Goal: Information Seeking & Learning: Learn about a topic

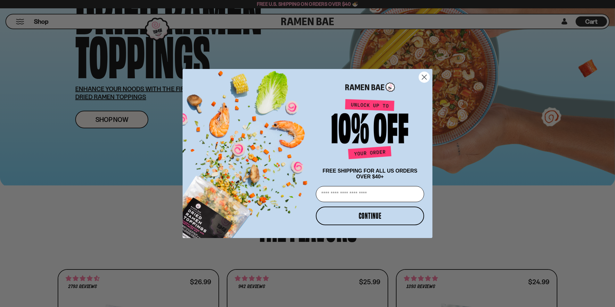
scroll to position [86, 0]
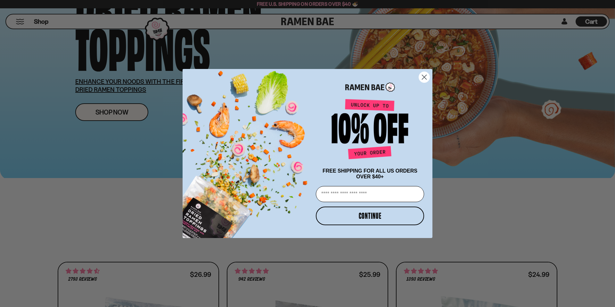
click at [423, 78] on icon "Close dialog" at bounding box center [425, 77] width 4 height 4
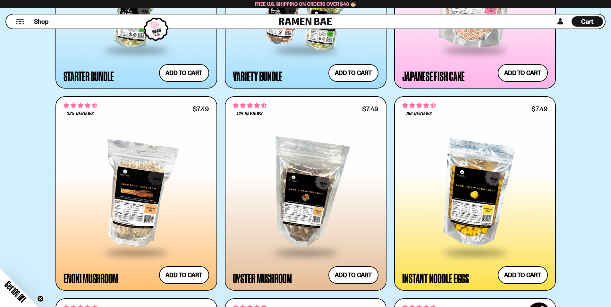
scroll to position [812, 0]
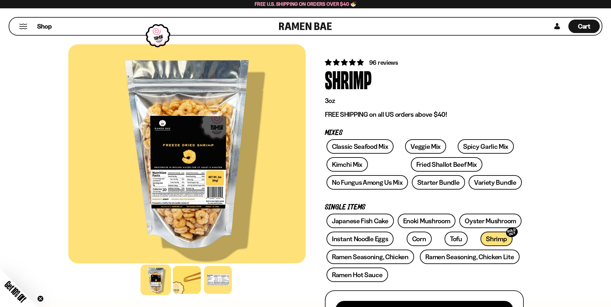
click at [211, 191] on div at bounding box center [186, 153] width 237 height 219
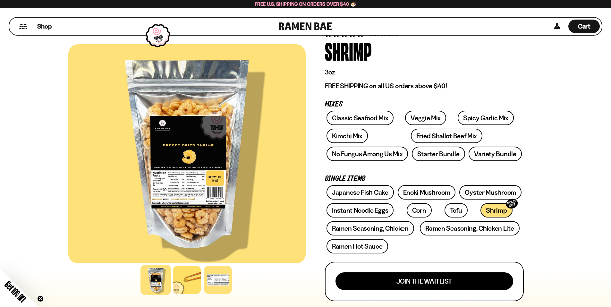
scroll to position [43, 0]
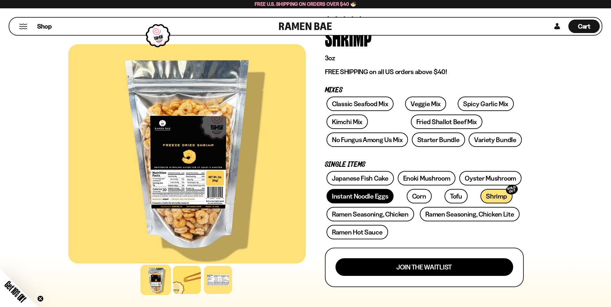
click at [393, 203] on link "Instant Noodle Eggs" at bounding box center [359, 196] width 67 height 14
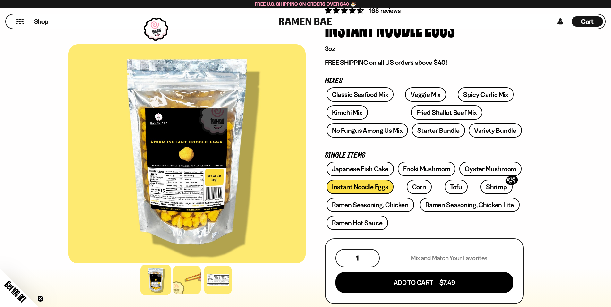
scroll to position [43, 0]
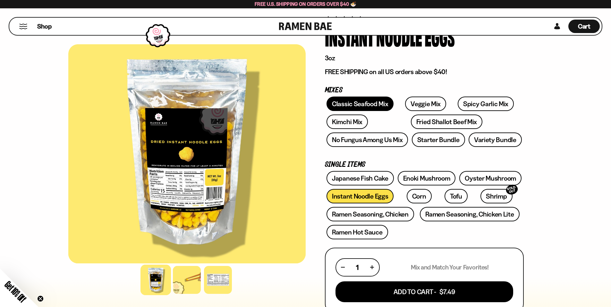
click at [356, 100] on link "Classic Seafood Mix" at bounding box center [359, 103] width 67 height 14
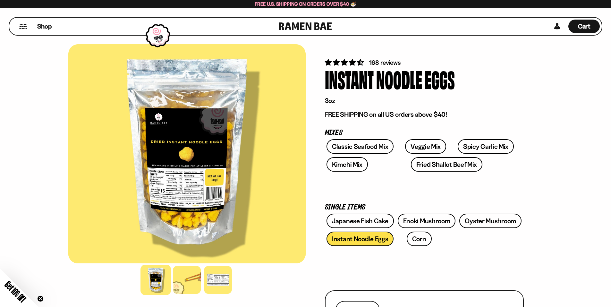
scroll to position [43, 0]
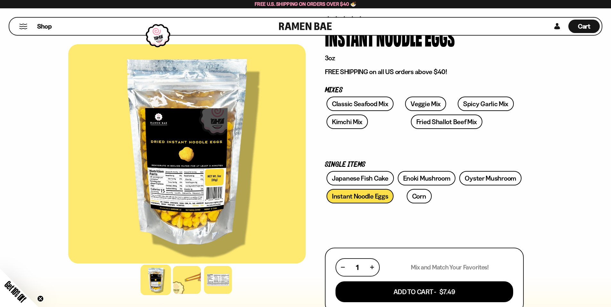
click at [19, 24] on button "Mobile Menu Trigger" at bounding box center [23, 26] width 9 height 5
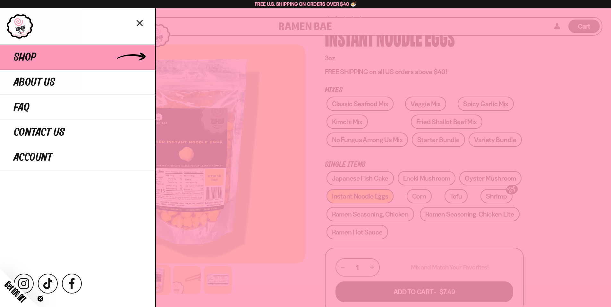
click at [33, 51] on link "Shop" at bounding box center [77, 57] width 155 height 25
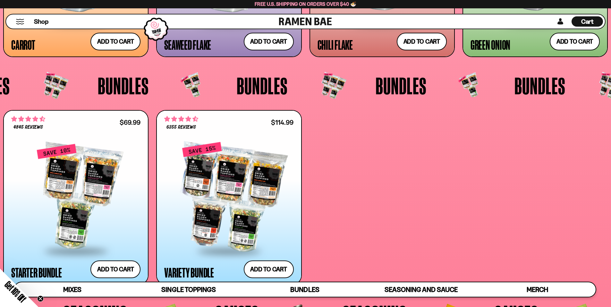
scroll to position [1579, 0]
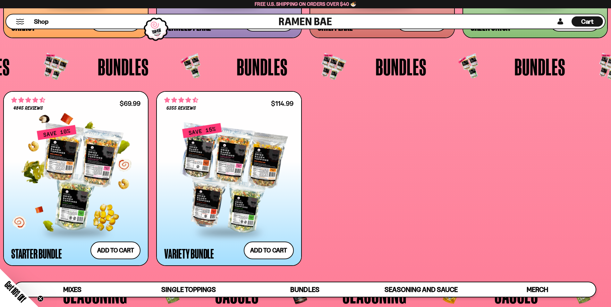
click at [59, 148] on div at bounding box center [75, 177] width 129 height 107
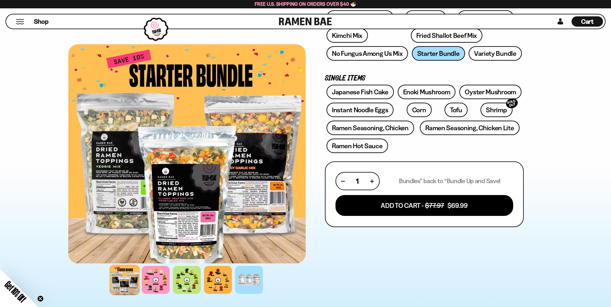
scroll to position [128, 0]
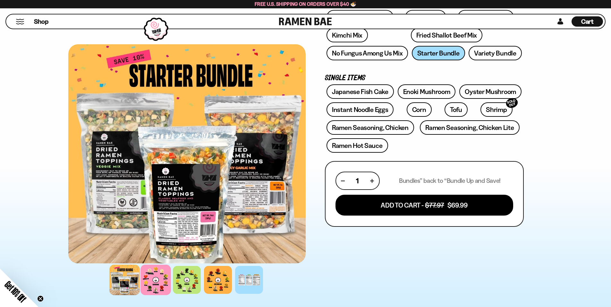
click at [171, 266] on div at bounding box center [155, 279] width 30 height 30
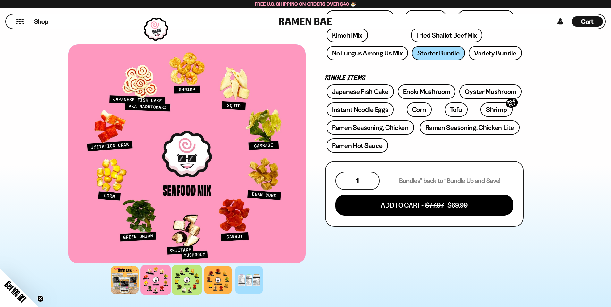
click at [202, 277] on div at bounding box center [187, 279] width 30 height 30
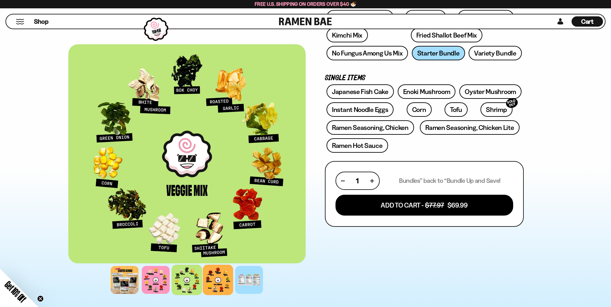
click at [233, 271] on div at bounding box center [218, 279] width 30 height 30
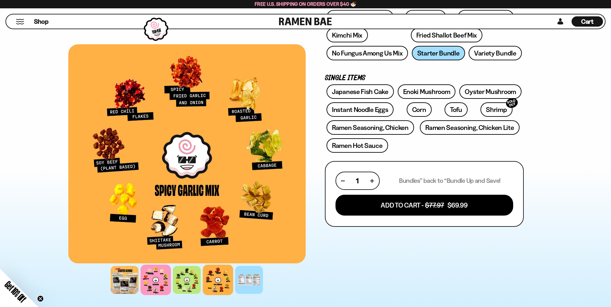
click at [171, 277] on div at bounding box center [155, 279] width 30 height 30
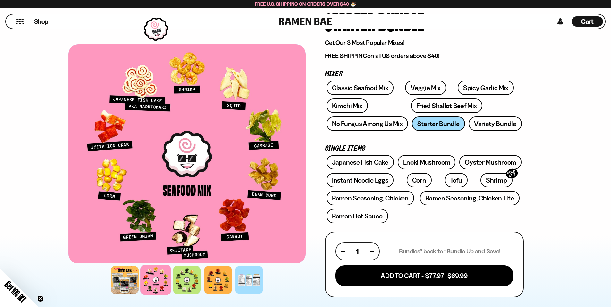
scroll to position [43, 0]
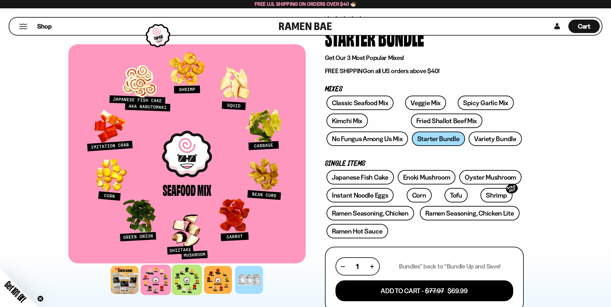
click at [202, 267] on div at bounding box center [187, 279] width 30 height 30
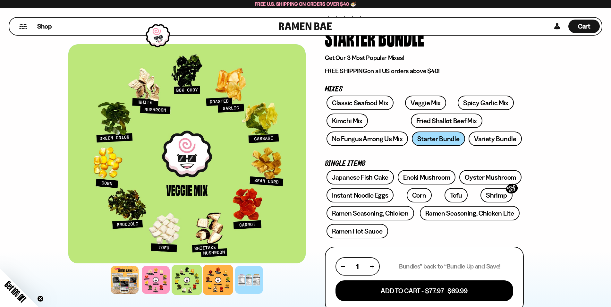
click at [233, 278] on div at bounding box center [218, 279] width 30 height 30
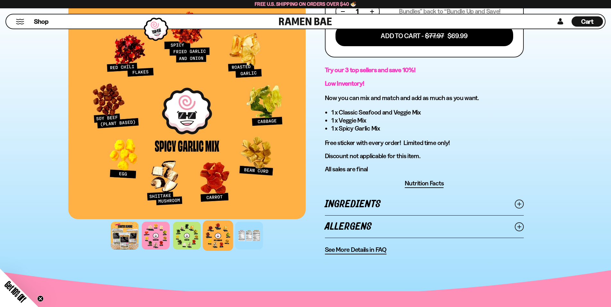
scroll to position [342, 0]
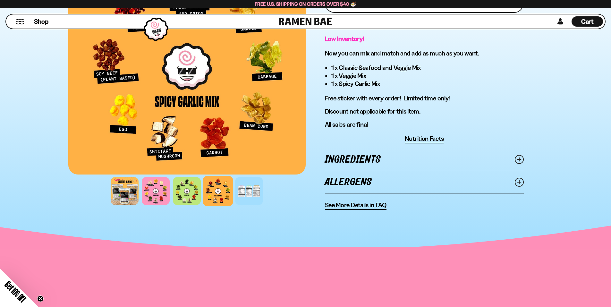
click at [364, 171] on link "Ingredients" at bounding box center [424, 159] width 199 height 22
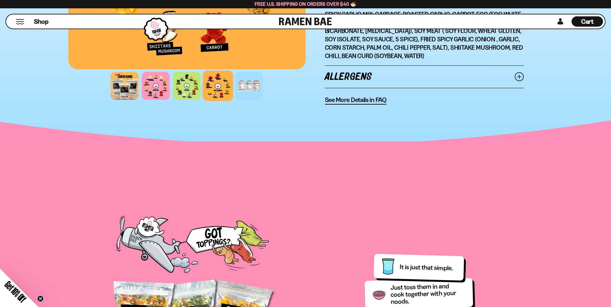
scroll to position [599, 0]
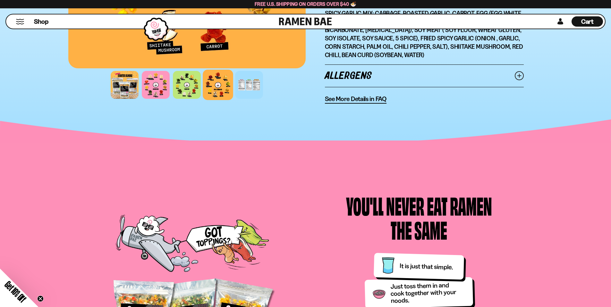
click at [343, 87] on link "Allergens" at bounding box center [424, 76] width 199 height 22
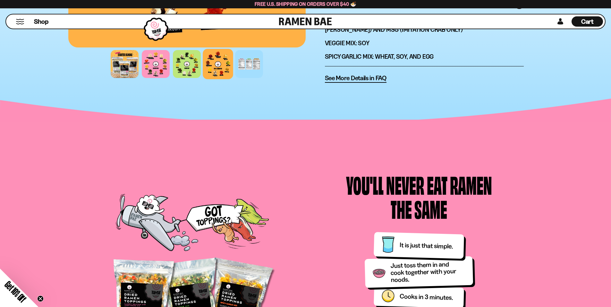
scroll to position [470, 0]
